Goal: Check status: Check status

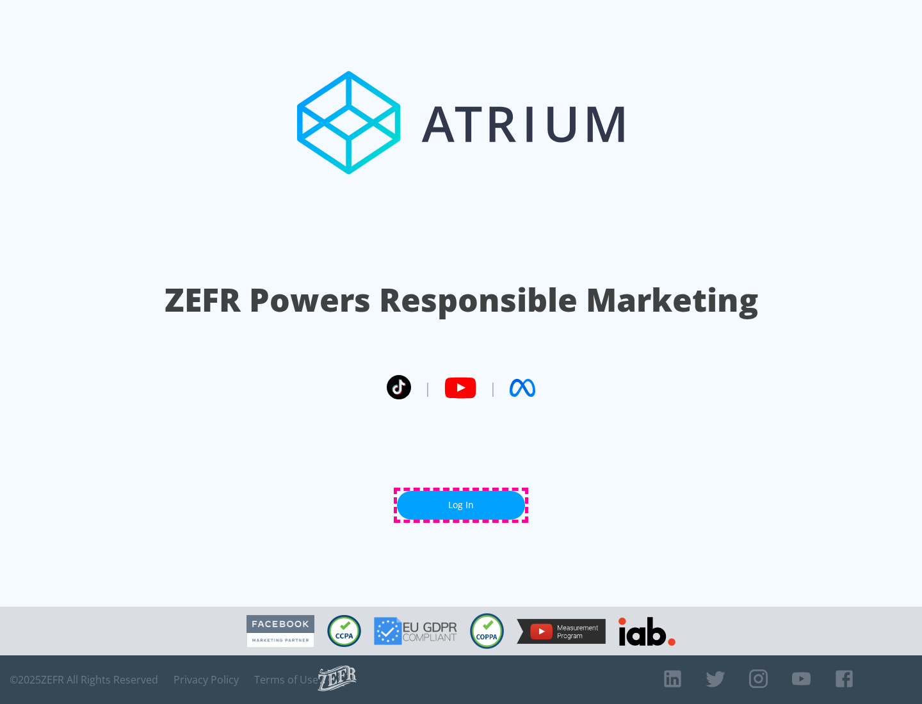
click at [461, 505] on link "Log In" at bounding box center [461, 505] width 128 height 29
